Goal: Navigation & Orientation: Find specific page/section

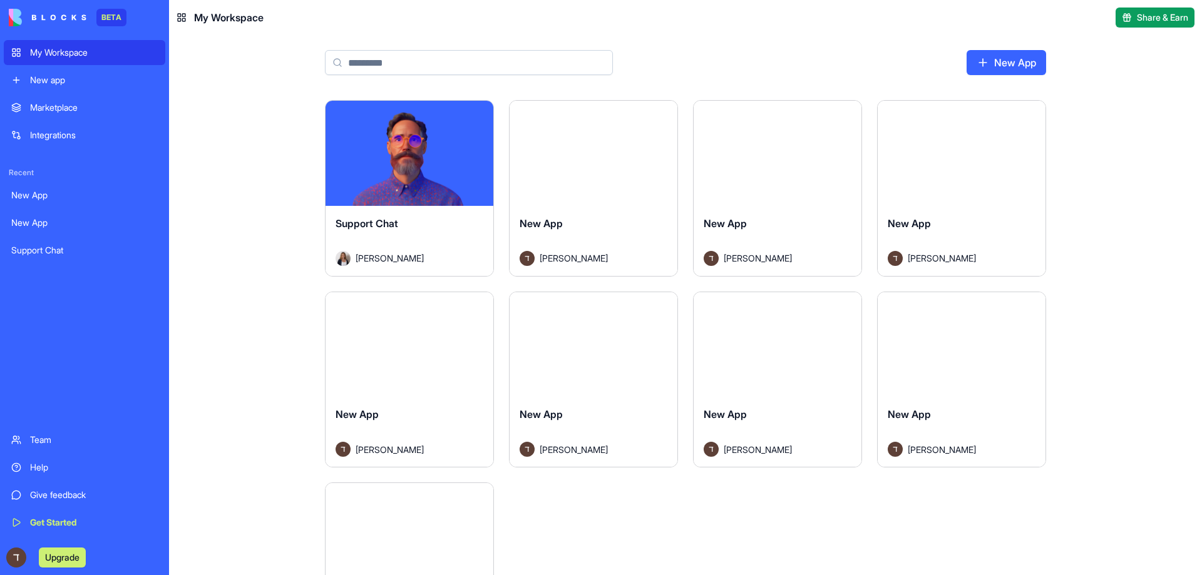
click at [52, 253] on div "Support Chat" at bounding box center [84, 250] width 147 height 13
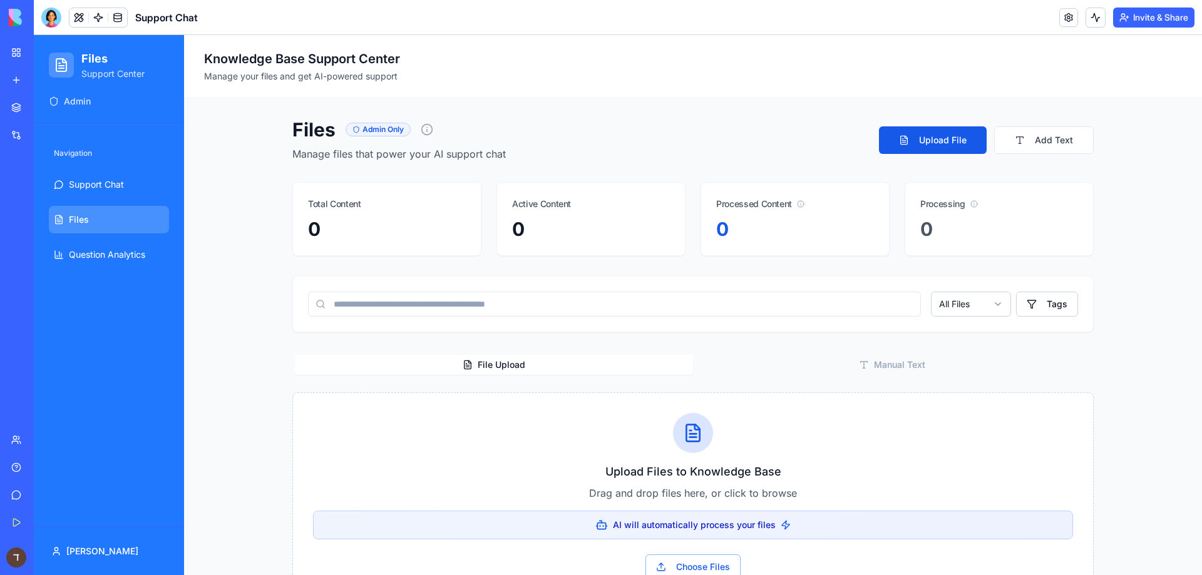
click at [24, 115] on link "Marketplace" at bounding box center [29, 107] width 50 height 25
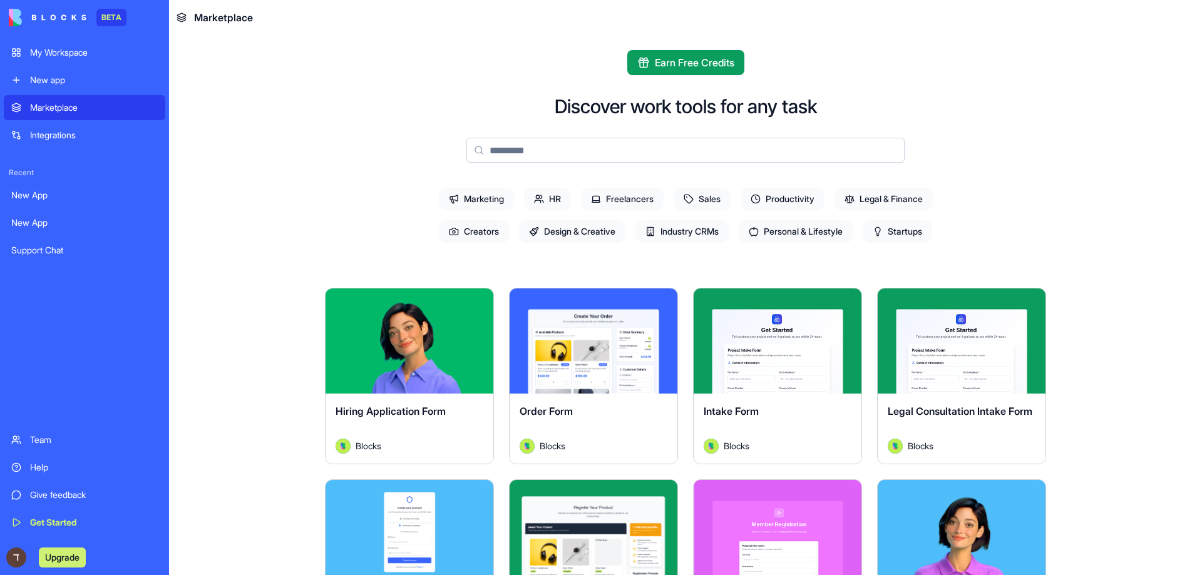
click at [56, 255] on div "Support Chat" at bounding box center [84, 250] width 147 height 13
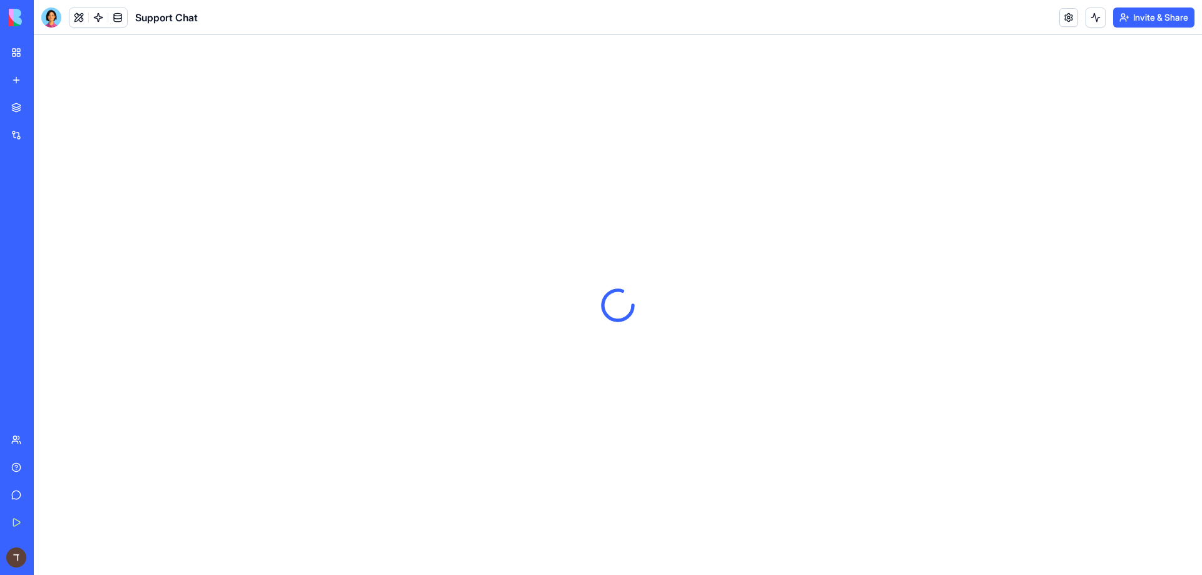
click at [46, 225] on div "New App" at bounding box center [28, 223] width 35 height 13
click at [43, 255] on div "Support Chat" at bounding box center [28, 250] width 35 height 13
